Goal: Transaction & Acquisition: Subscribe to service/newsletter

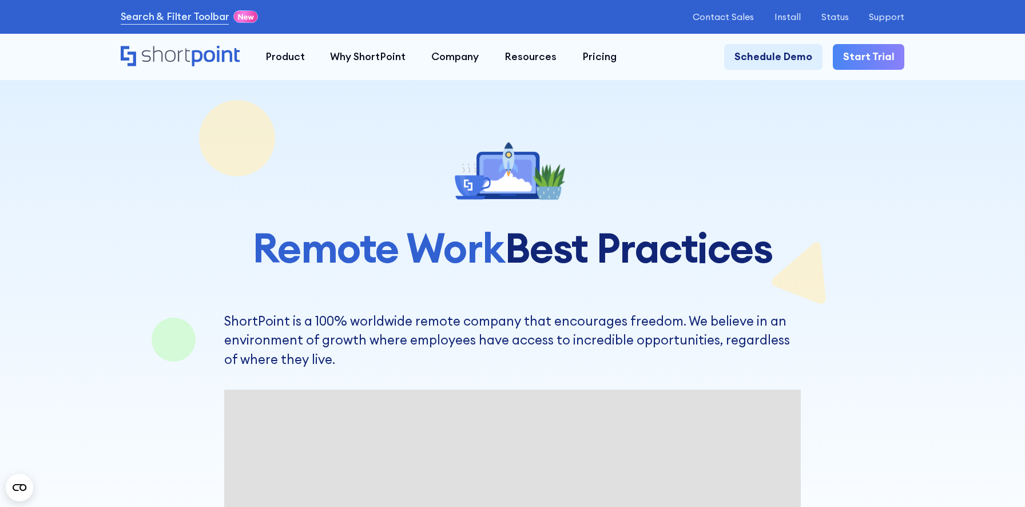
click at [854, 60] on link "Start Trial" at bounding box center [869, 57] width 72 height 26
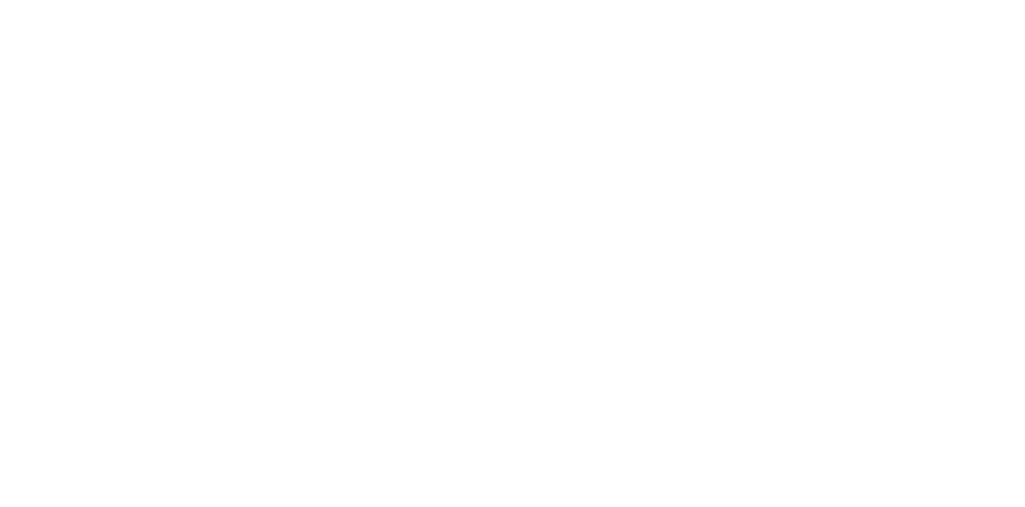
select select "+234"
